Goal: Navigation & Orientation: Understand site structure

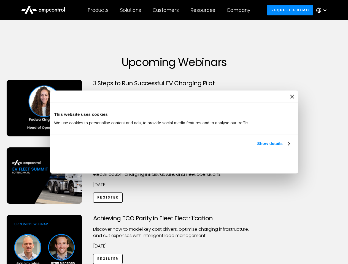
click at [257, 147] on link "Show details" at bounding box center [273, 143] width 32 height 7
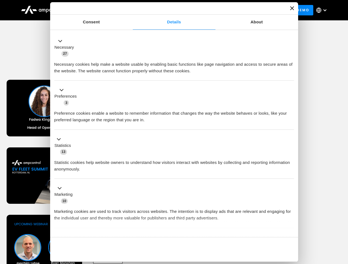
click at [290, 228] on ul "Necessary 27 Necessary cookies help make a website usable by enabling basic fun…" at bounding box center [173, 145] width 245 height 227
click at [341, 222] on div "Achieving TCO Parity in Fleet Electrification Discover how to model key cost dr…" at bounding box center [174, 258] width 346 height 86
click at [169, 10] on div "Customers" at bounding box center [165, 10] width 26 height 6
click at [98, 10] on div "Products" at bounding box center [97, 10] width 21 height 6
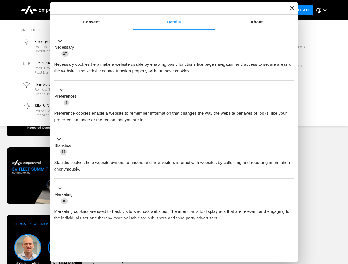
click at [131, 10] on div "Solutions" at bounding box center [130, 10] width 21 height 6
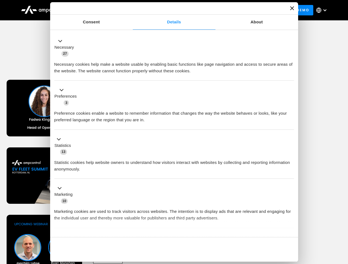
click at [166, 10] on div "Customers" at bounding box center [165, 10] width 26 height 6
click at [204, 10] on div "Resources" at bounding box center [202, 10] width 25 height 6
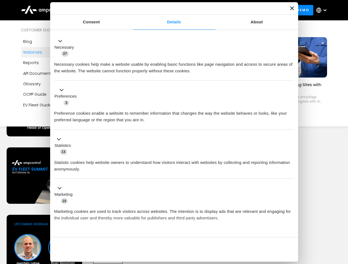
click at [240, 10] on div "Company" at bounding box center [237, 10] width 23 height 6
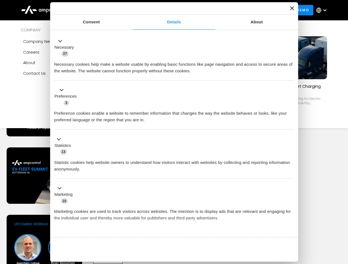
click at [322, 10] on div at bounding box center [324, 10] width 4 height 4
